Goal: Transaction & Acquisition: Purchase product/service

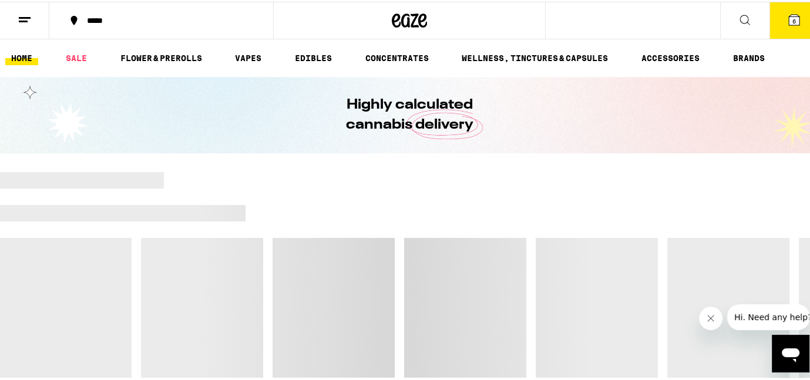
click at [789, 19] on icon at bounding box center [794, 18] width 11 height 11
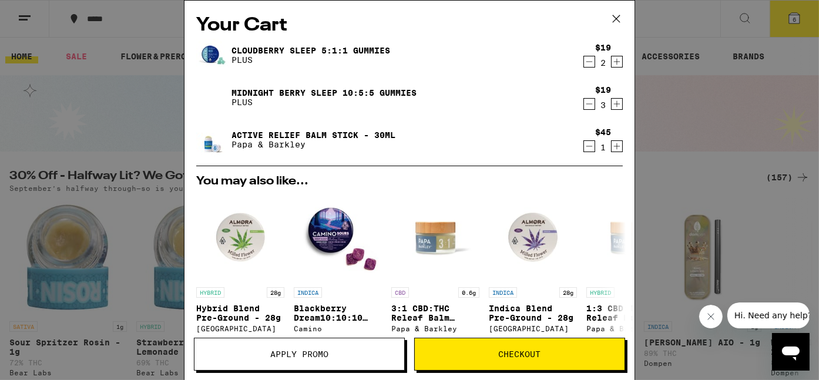
click at [584, 149] on icon "Decrement" at bounding box center [589, 146] width 11 height 14
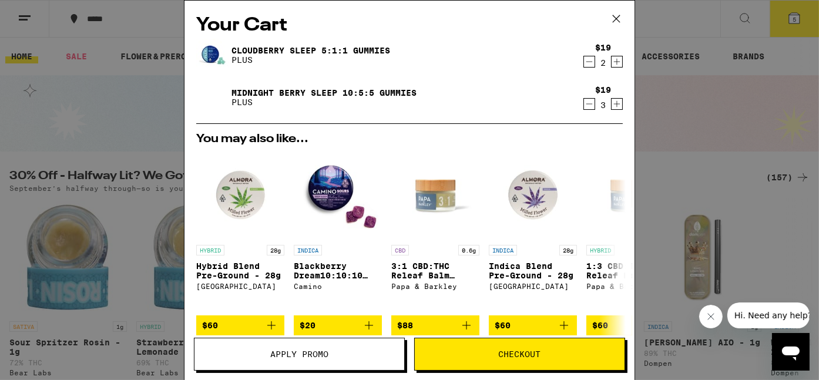
click at [499, 358] on span "Checkout" at bounding box center [520, 354] width 42 height 8
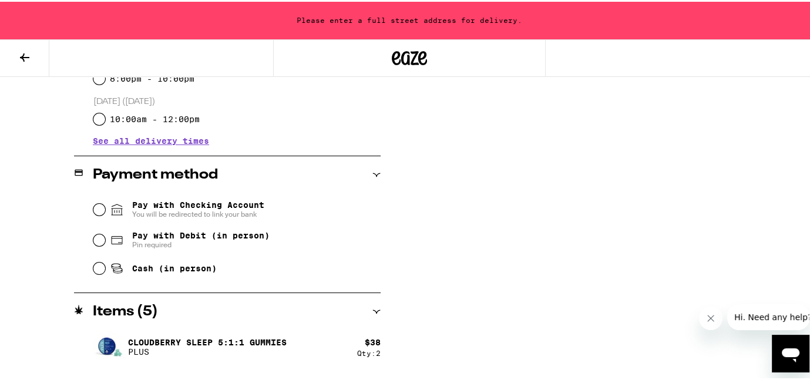
scroll to position [460, 0]
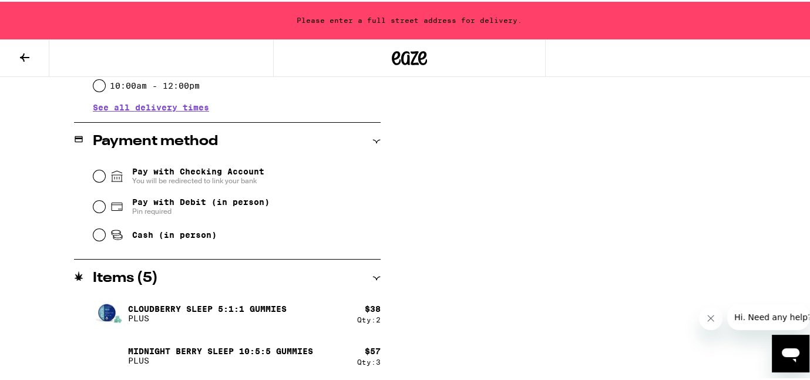
drag, startPoint x: 321, startPoint y: 1, endPoint x: 468, endPoint y: 215, distance: 260.0
click at [468, 215] on div "**********" at bounding box center [409, 50] width 819 height 661
